Goal: Task Accomplishment & Management: Use online tool/utility

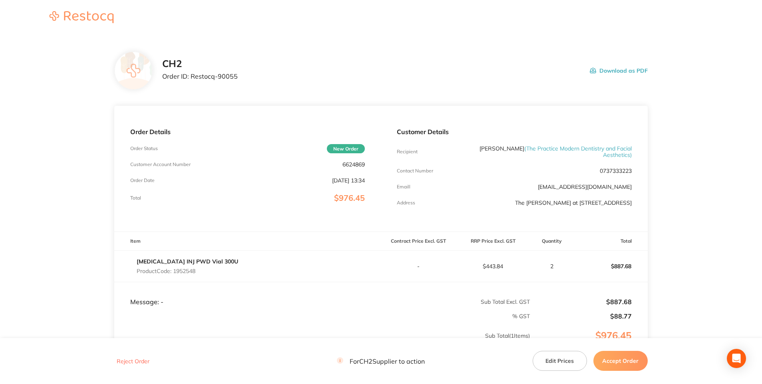
click at [175, 205] on div "Order Details Order Status New Order Customer Account Number 6624869 Order Date…" at bounding box center [247, 169] width 267 height 126
drag, startPoint x: 190, startPoint y: 76, endPoint x: 234, endPoint y: 76, distance: 44.0
click at [234, 76] on p "Order ID: Restocq- 90055" at bounding box center [200, 76] width 76 height 7
copy p "Restocq- 90055"
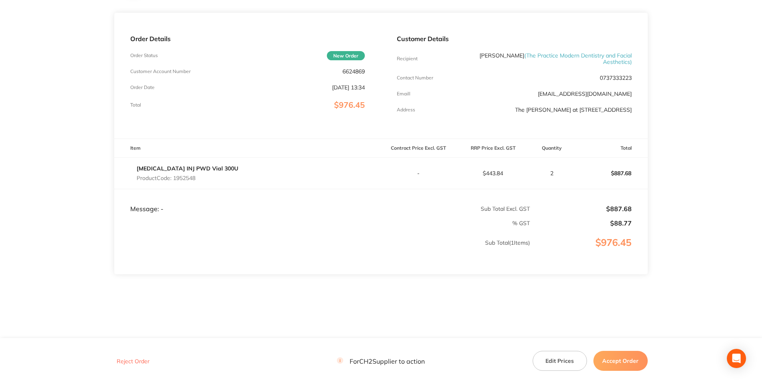
scroll to position [100, 0]
click at [190, 227] on td "% GST" at bounding box center [322, 220] width 416 height 14
click at [178, 240] on p "Sub Total ( 1 Items)" at bounding box center [322, 251] width 415 height 22
click at [620, 361] on button "Accept Order" at bounding box center [620, 361] width 54 height 20
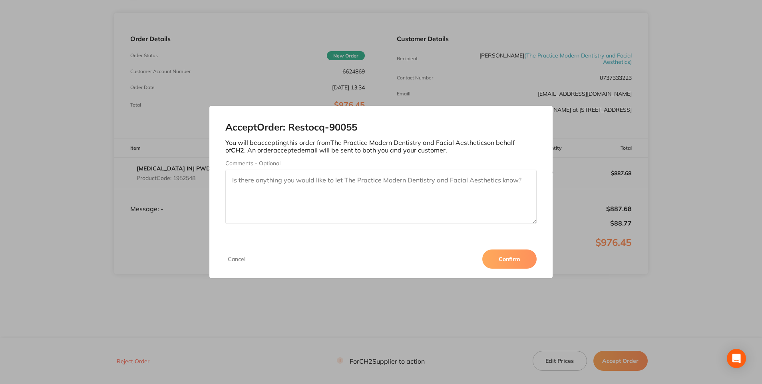
click at [507, 255] on button "Confirm" at bounding box center [509, 259] width 54 height 19
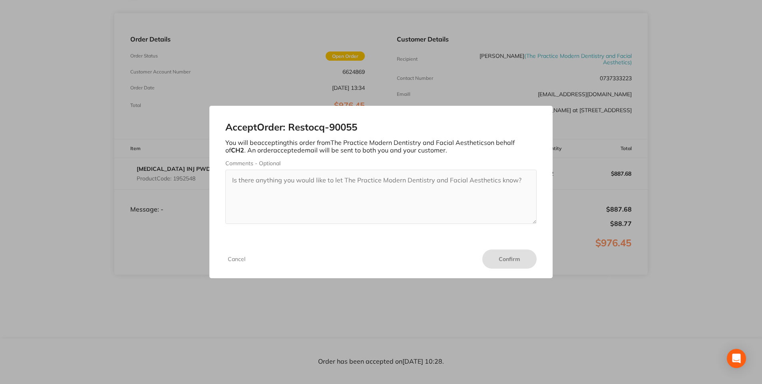
scroll to position [99, 0]
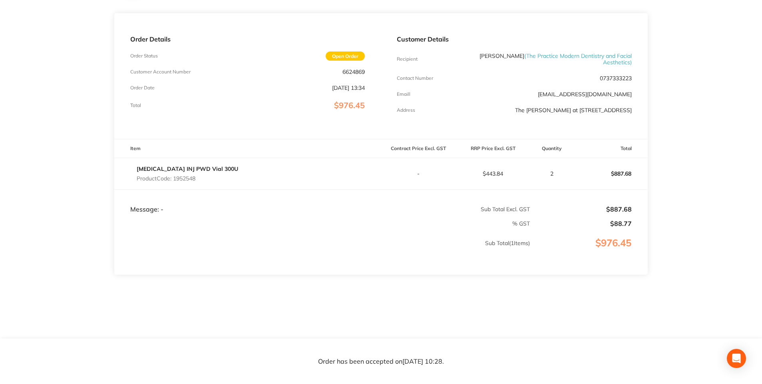
click at [163, 246] on p "Sub Total ( 1 Items)" at bounding box center [322, 251] width 415 height 22
